Goal: Information Seeking & Learning: Learn about a topic

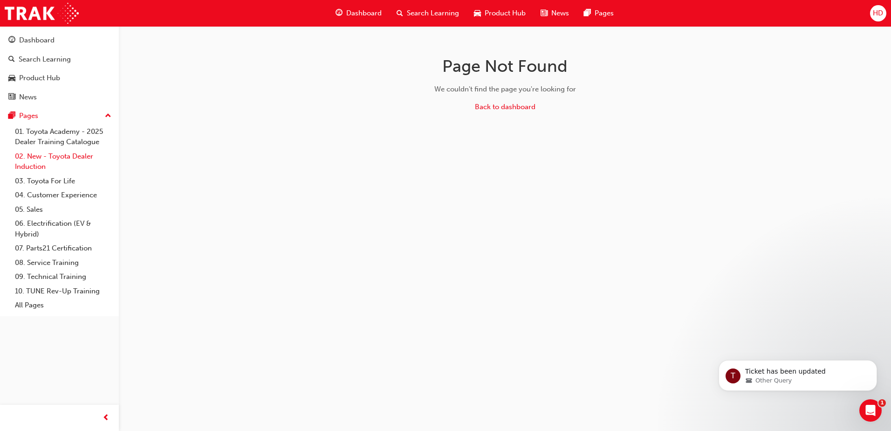
click at [76, 154] on link "02. New - Toyota Dealer Induction" at bounding box center [63, 161] width 104 height 25
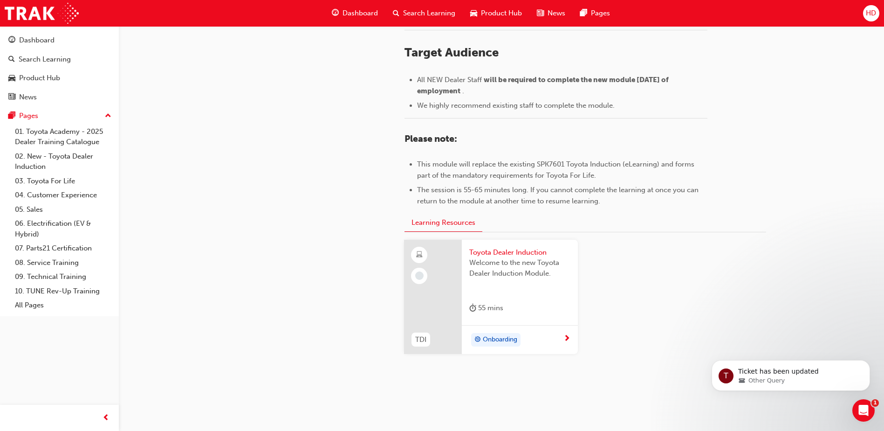
scroll to position [404, 0]
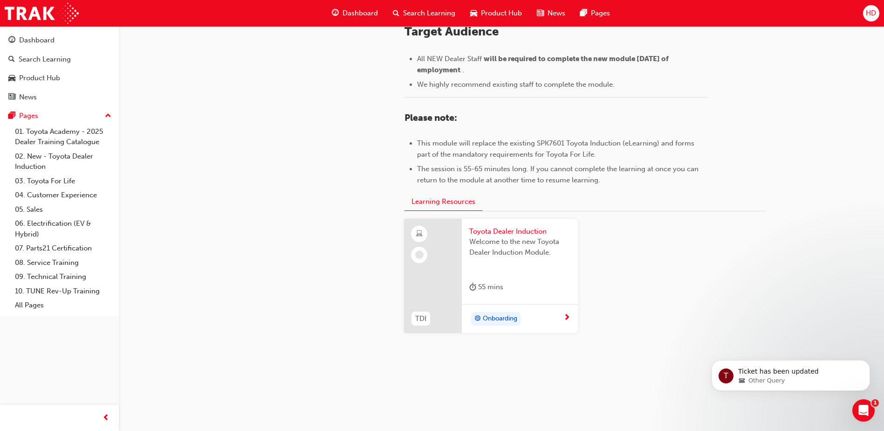
click at [562, 313] on div "Onboarding" at bounding box center [516, 319] width 94 height 14
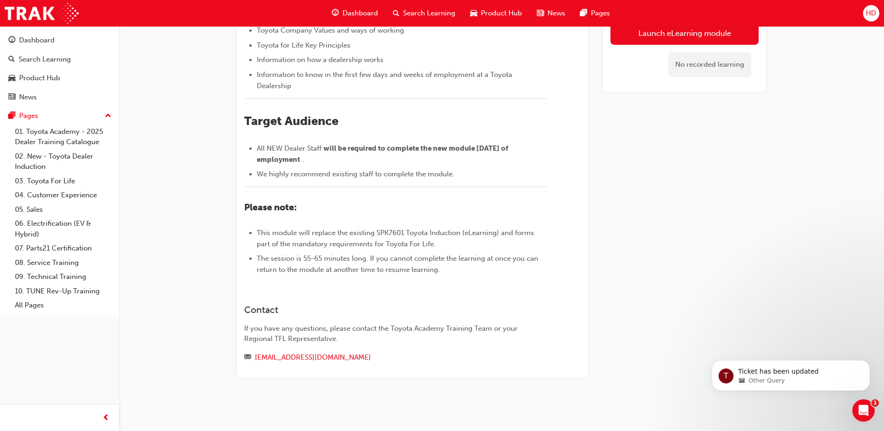
scroll to position [316, 0]
click at [704, 36] on link "Launch eLearning module" at bounding box center [685, 32] width 148 height 23
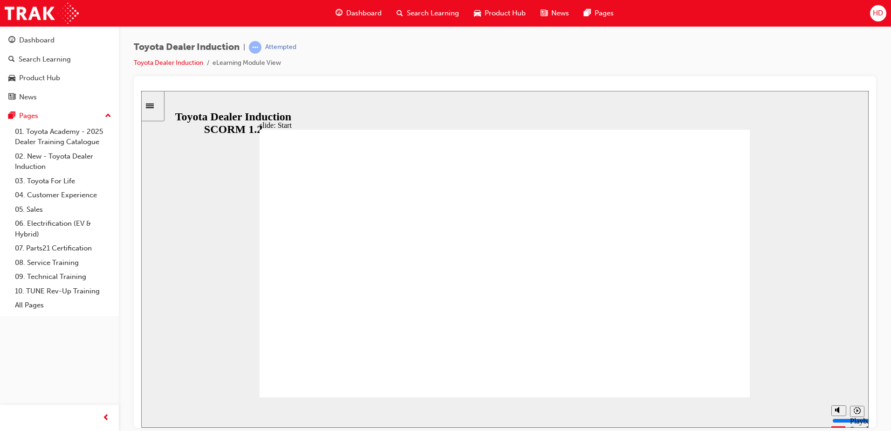
type input "13600"
type input "10"
type input "14000"
drag, startPoint x: 837, startPoint y: 373, endPoint x: 787, endPoint y: 350, distance: 54.6
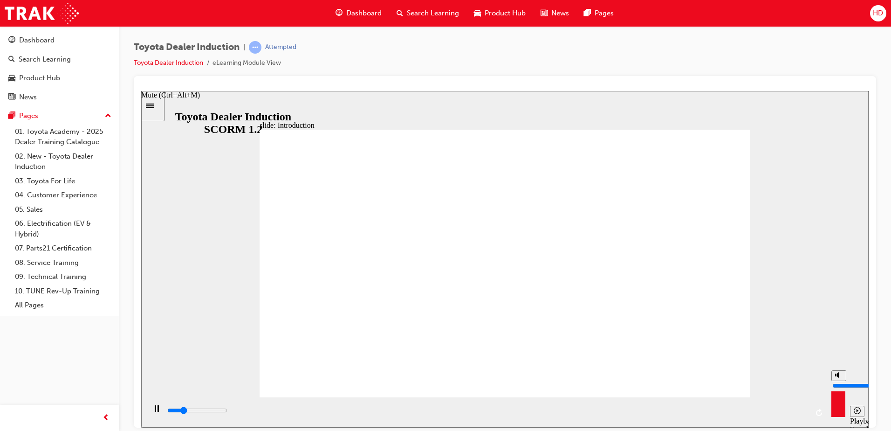
type input "10"
click at [835, 381] on input "volume" at bounding box center [863, 384] width 60 height 7
click at [231, 360] on div "slide: Start TOYOTA DEALER INDUCTION START START TOYOTA DEALER INDUCTION START …" at bounding box center [505, 258] width 728 height 337
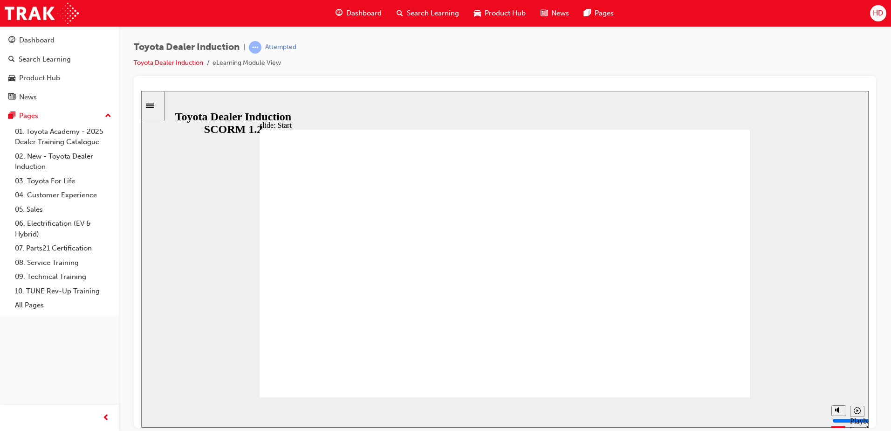
type input "28100"
click at [155, 411] on rect "Pause (Ctrl+Alt+P)" at bounding box center [155, 408] width 1 height 7
